Goal: Task Accomplishment & Management: Use online tool/utility

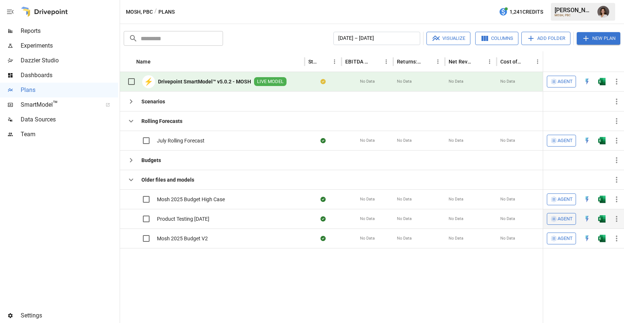
click at [175, 220] on span "Product Testing [DATE]" at bounding box center [183, 218] width 52 height 7
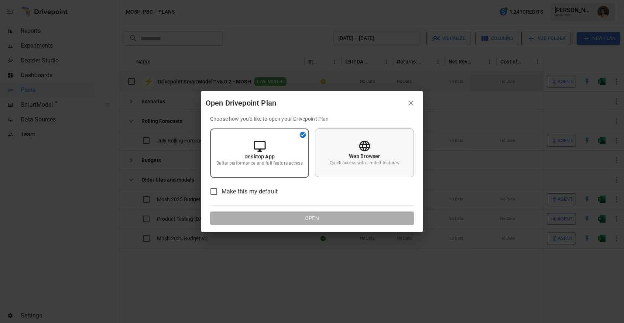
click at [360, 146] on icon at bounding box center [364, 146] width 13 height 13
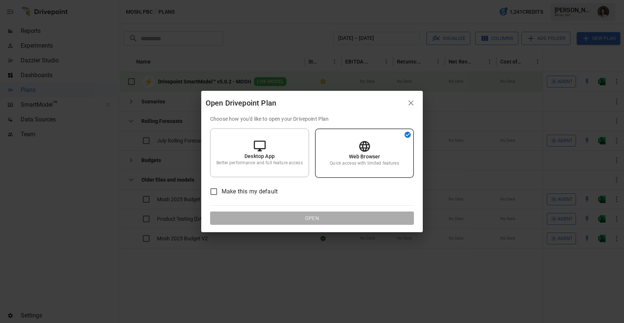
click at [233, 188] on span "Make this my default" at bounding box center [249, 191] width 56 height 9
click at [279, 238] on div "Open Drivepoint Plan Choose how you'd like to open your Drivepoint Plan Desktop…" at bounding box center [312, 161] width 624 height 323
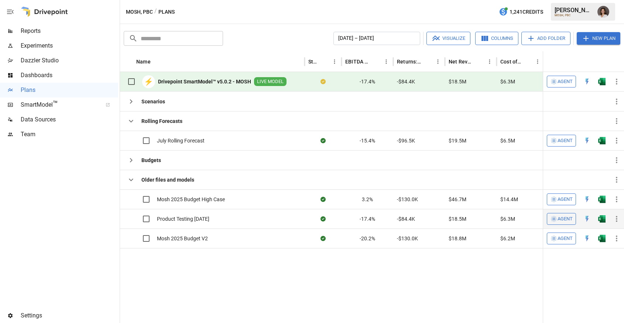
click at [209, 216] on span "Product Testing [DATE]" at bounding box center [183, 218] width 52 height 7
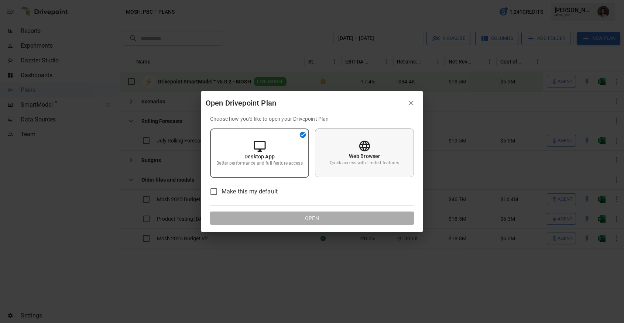
click at [379, 146] on div "Web Browser Quick access with limited features" at bounding box center [364, 152] width 99 height 49
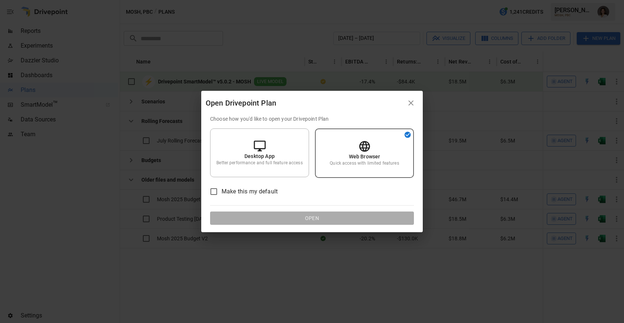
click at [284, 187] on div "Make this my default" at bounding box center [312, 192] width 204 height 16
click at [240, 187] on span "Make this my default" at bounding box center [249, 191] width 56 height 9
click at [235, 192] on span "Make this my default" at bounding box center [249, 191] width 56 height 9
click at [255, 189] on span "Make this my default" at bounding box center [249, 191] width 56 height 9
click at [376, 141] on div "Web Browser Quick access with limited features" at bounding box center [364, 152] width 99 height 49
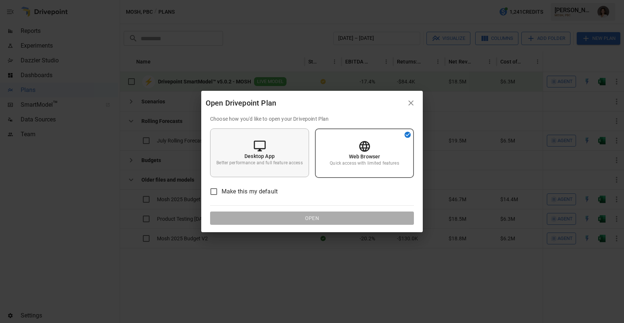
click at [276, 148] on div "Desktop App Better performance and full feature access" at bounding box center [259, 152] width 99 height 49
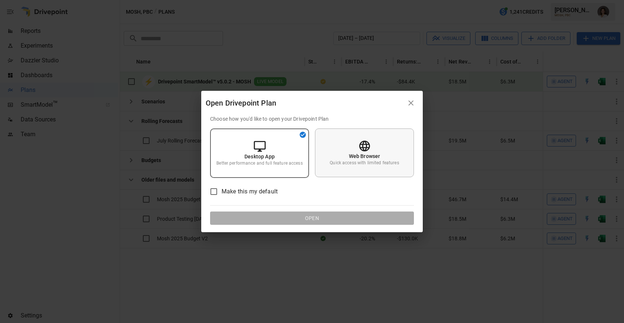
click at [365, 161] on p "Quick access with limited features" at bounding box center [364, 163] width 69 height 6
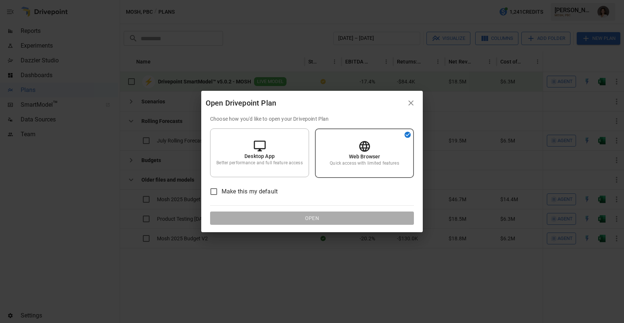
click at [252, 194] on span "Make this my default" at bounding box center [249, 191] width 56 height 9
click at [413, 99] on icon "button" at bounding box center [410, 103] width 9 height 9
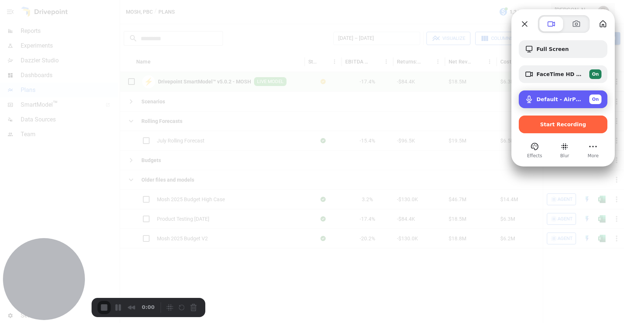
click at [597, 97] on span "On" at bounding box center [595, 99] width 7 height 7
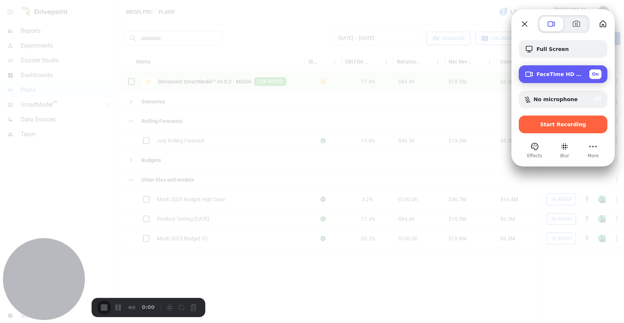
click at [597, 75] on span "On" at bounding box center [595, 74] width 7 height 7
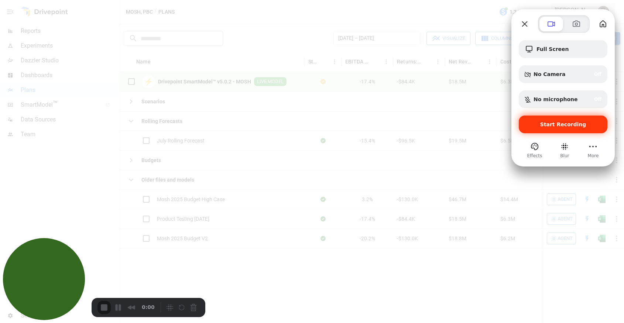
click at [566, 126] on span "Start Recording" at bounding box center [563, 124] width 46 height 6
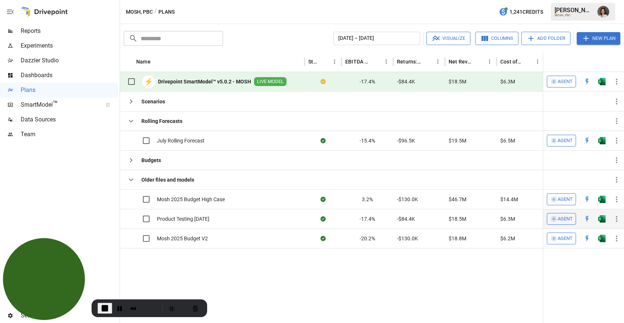
click at [184, 218] on span "Product Testing [DATE]" at bounding box center [183, 218] width 52 height 7
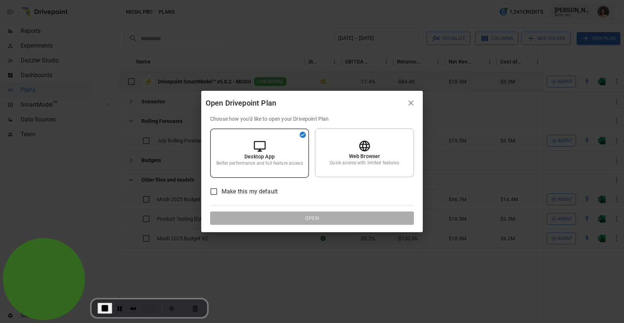
click at [242, 189] on span "Make this my default" at bounding box center [249, 191] width 56 height 9
click at [338, 145] on div "Web Browser Quick access with limited features" at bounding box center [364, 152] width 99 height 49
click at [265, 229] on div "Choose how you'd like to open your Drivepoint Plan Desktop App Better performan…" at bounding box center [311, 173] width 221 height 117
click at [232, 189] on div "Choose how you'd like to open your Drivepoint Plan Desktop App Better performan…" at bounding box center [312, 170] width 204 height 110
click at [232, 189] on span "Make this my default" at bounding box center [249, 191] width 56 height 9
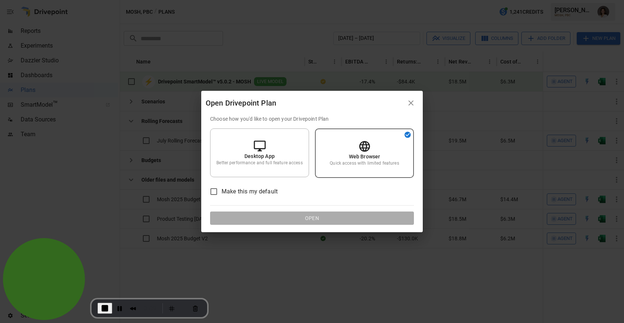
click at [250, 193] on span "Make this my default" at bounding box center [249, 191] width 56 height 9
click at [275, 227] on div "Choose how you'd like to open your Drivepoint Plan Desktop App Better performan…" at bounding box center [311, 173] width 221 height 117
click at [283, 147] on div "Desktop App Better performance and full feature access" at bounding box center [259, 152] width 99 height 49
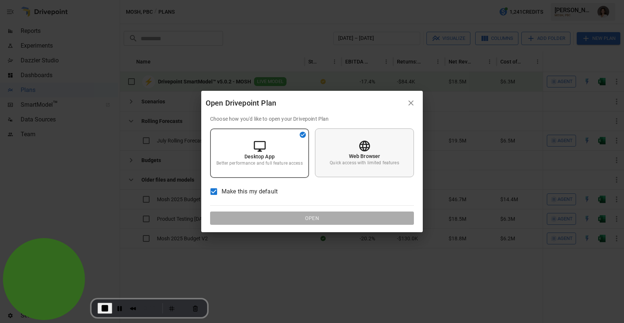
click at [352, 161] on p "Quick access with limited features" at bounding box center [364, 163] width 69 height 6
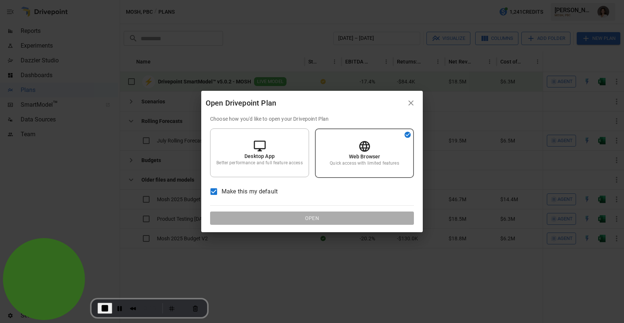
click at [102, 310] on span "End Recording" at bounding box center [104, 308] width 9 height 9
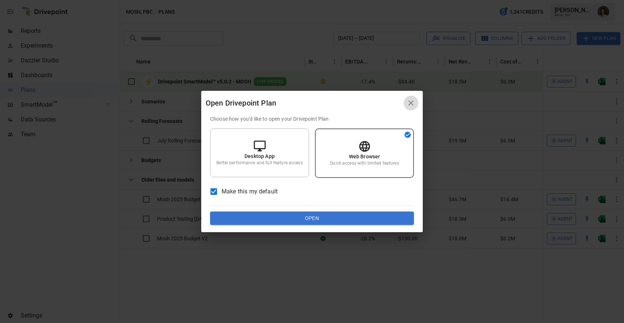
click at [414, 103] on icon "button" at bounding box center [410, 103] width 9 height 9
